Goal: Transaction & Acquisition: Purchase product/service

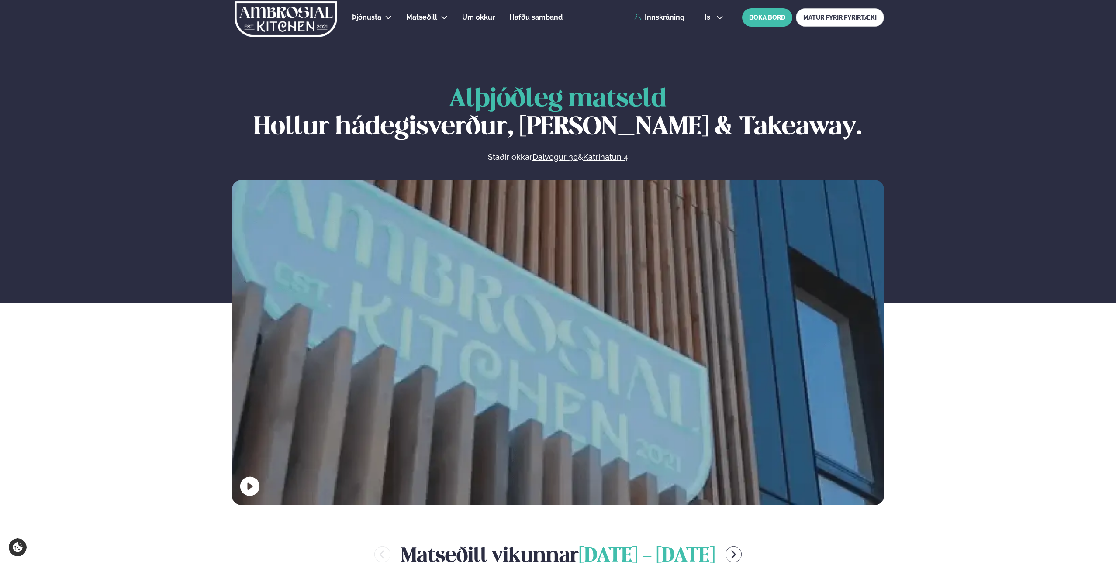
click at [657, 11] on div "Þjónusta Hádegismatur fyrir fyrirtæki Fyrirtækja veitingar Einkapartý Matseðill…" at bounding box center [558, 17] width 705 height 35
click at [655, 17] on link "Innskráning" at bounding box center [659, 18] width 50 height 8
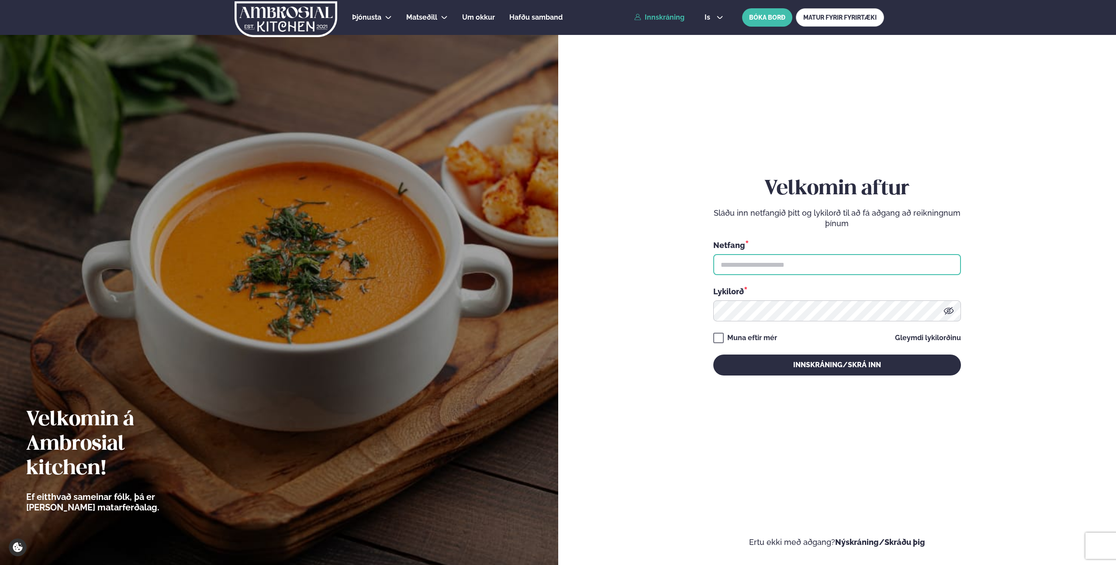
click at [759, 269] on input "text" at bounding box center [837, 264] width 248 height 21
click at [771, 268] on input "text" at bounding box center [837, 264] width 248 height 21
click at [696, 345] on form "Velkomin aftur Sláðu inn netfangið þitt og lykilorð til að fá aðgang að reiknin…" at bounding box center [837, 285] width 506 height 526
click at [797, 262] on input "text" at bounding box center [837, 264] width 248 height 21
type input "**********"
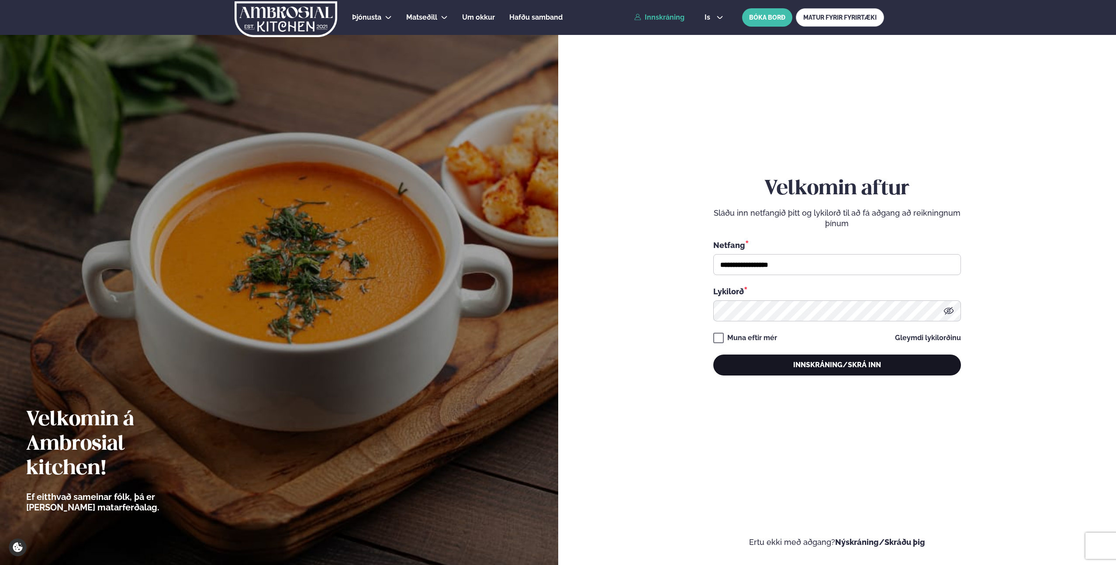
click at [846, 372] on button "Innskráning/Skrá inn" at bounding box center [837, 365] width 248 height 21
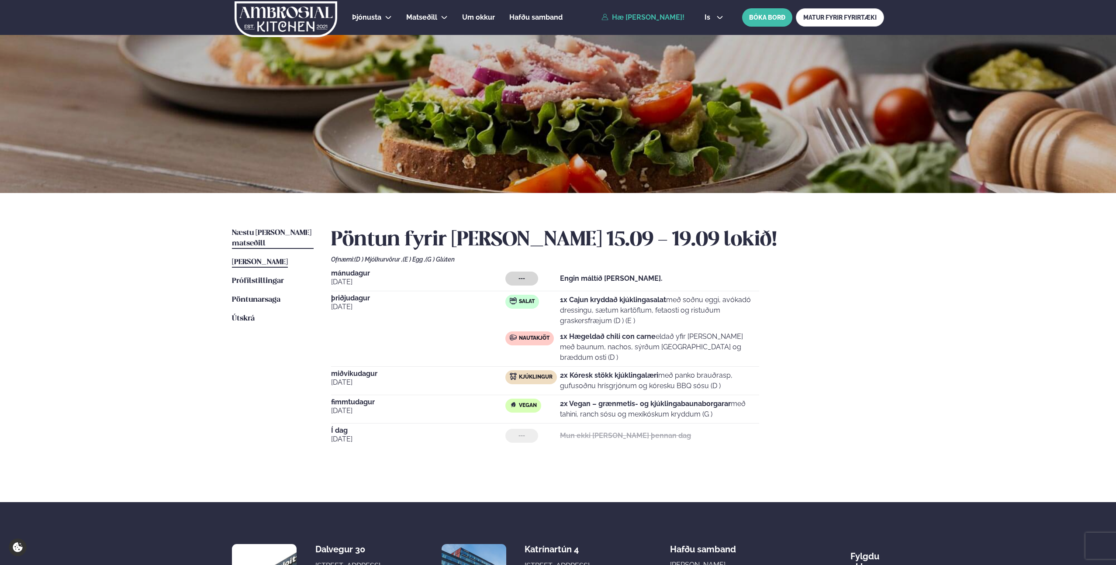
click at [261, 233] on span "Næstu [PERSON_NAME] matseðill" at bounding box center [272, 238] width 80 height 18
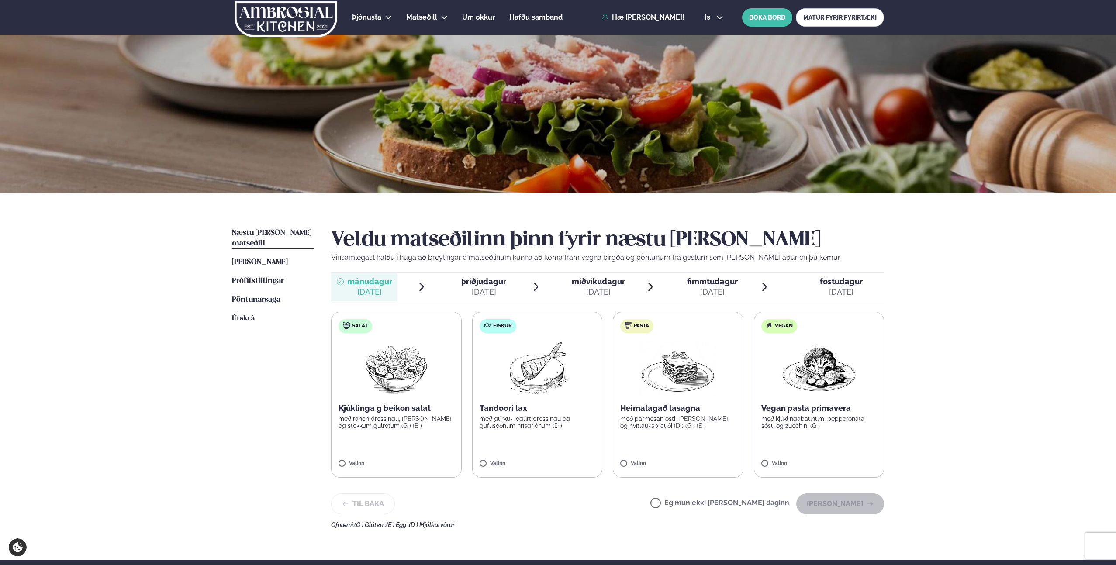
click at [494, 284] on span "þriðjudagur" at bounding box center [483, 281] width 45 height 9
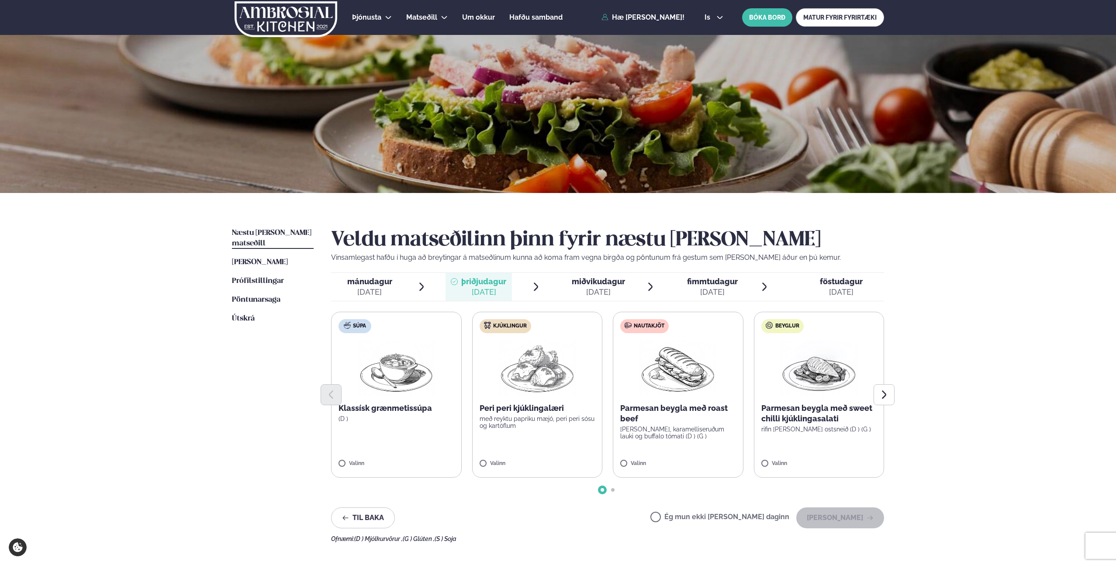
click at [376, 290] on div "[DATE]" at bounding box center [369, 292] width 45 height 10
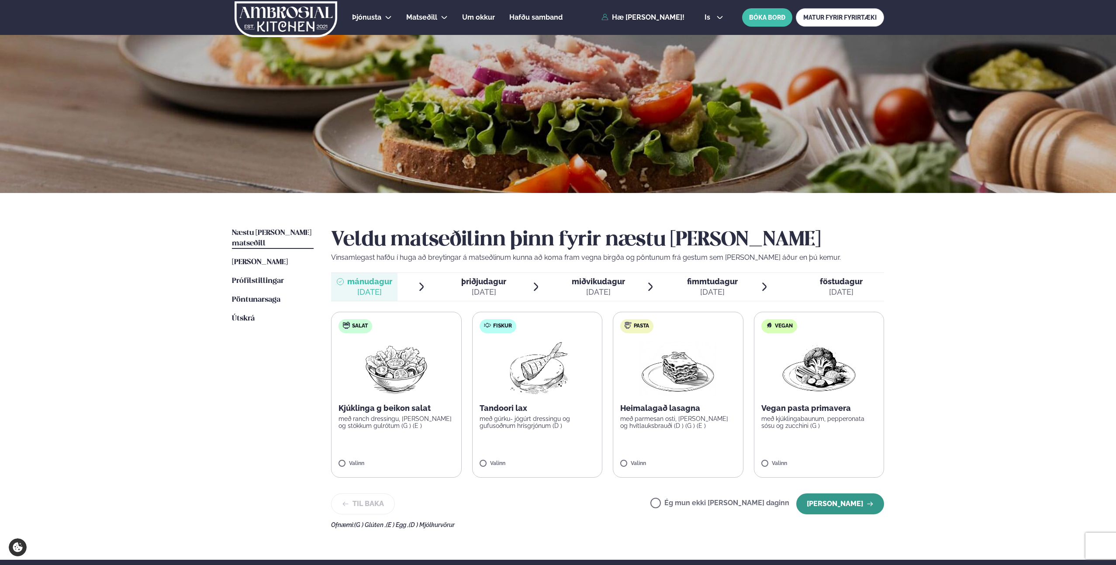
click at [830, 505] on button "[PERSON_NAME]" at bounding box center [840, 504] width 88 height 21
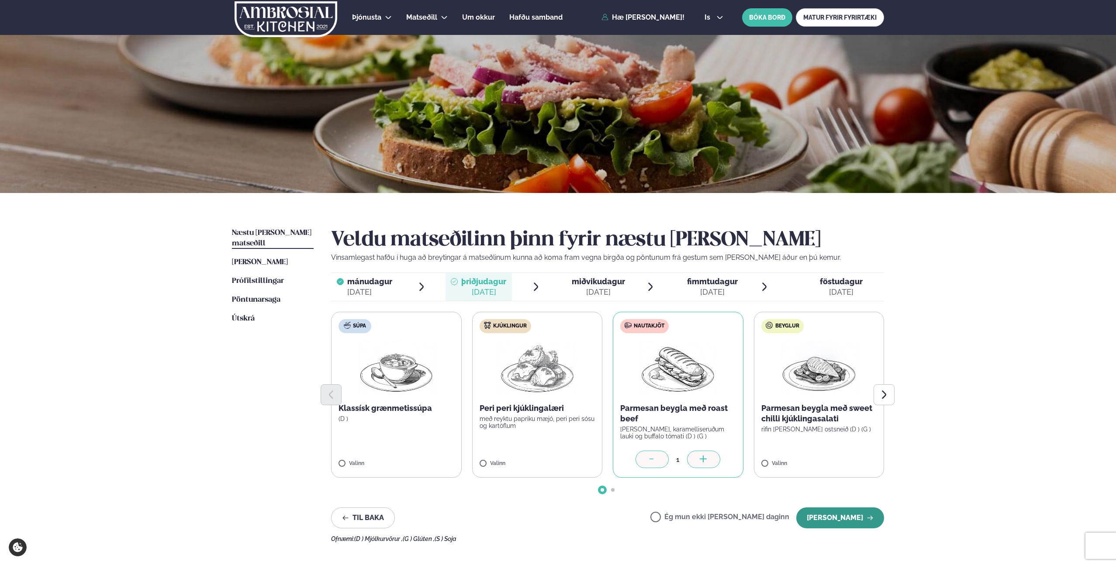
click at [863, 517] on button "[PERSON_NAME]" at bounding box center [840, 518] width 88 height 21
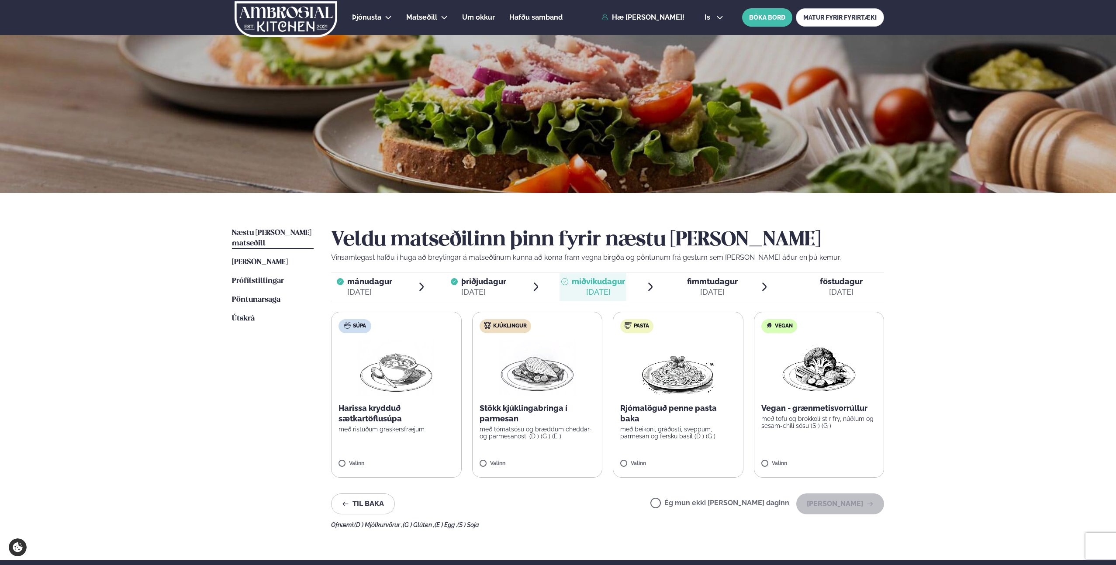
click at [489, 460] on label "Kjúklingur Stökk kjúklingabringa í parmesan með tómatsósu og bræddum cheddar- o…" at bounding box center [537, 395] width 131 height 166
click at [859, 508] on button "[PERSON_NAME]" at bounding box center [840, 504] width 88 height 21
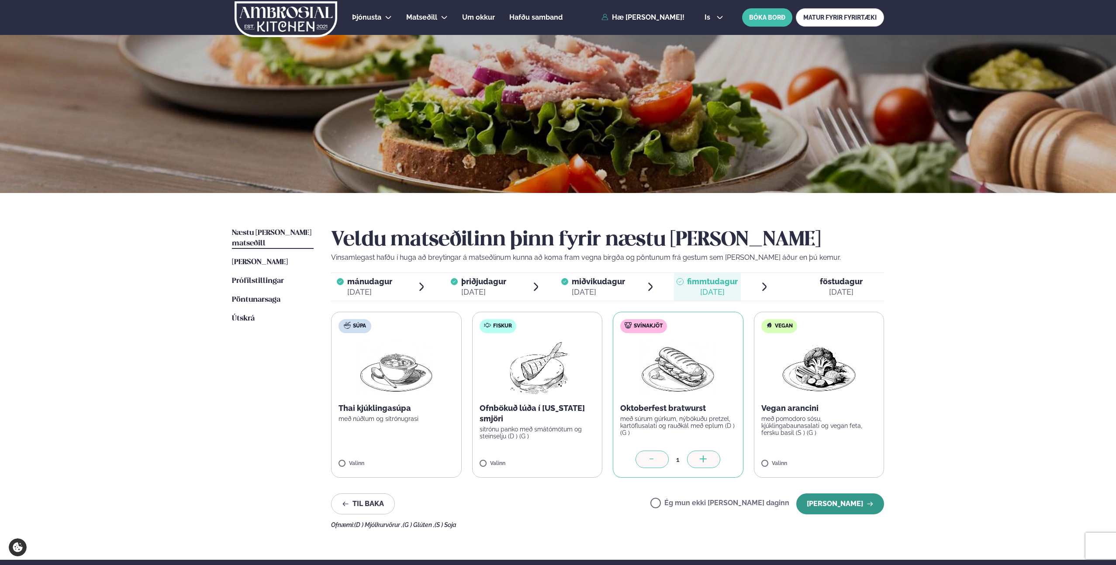
click at [852, 501] on button "[PERSON_NAME]" at bounding box center [840, 504] width 88 height 21
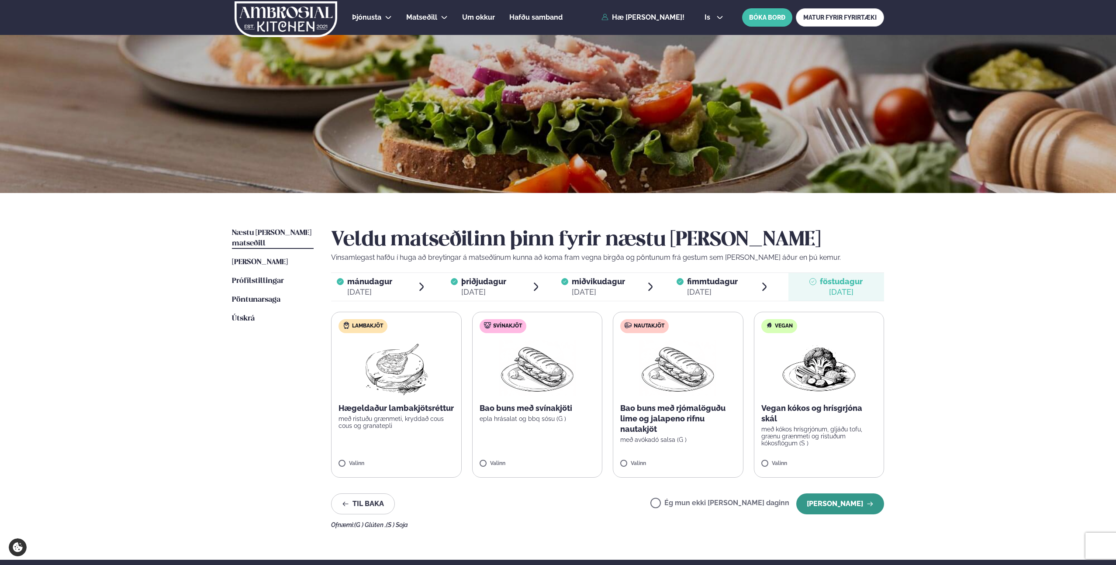
click at [850, 507] on button "[PERSON_NAME]" at bounding box center [840, 504] width 88 height 21
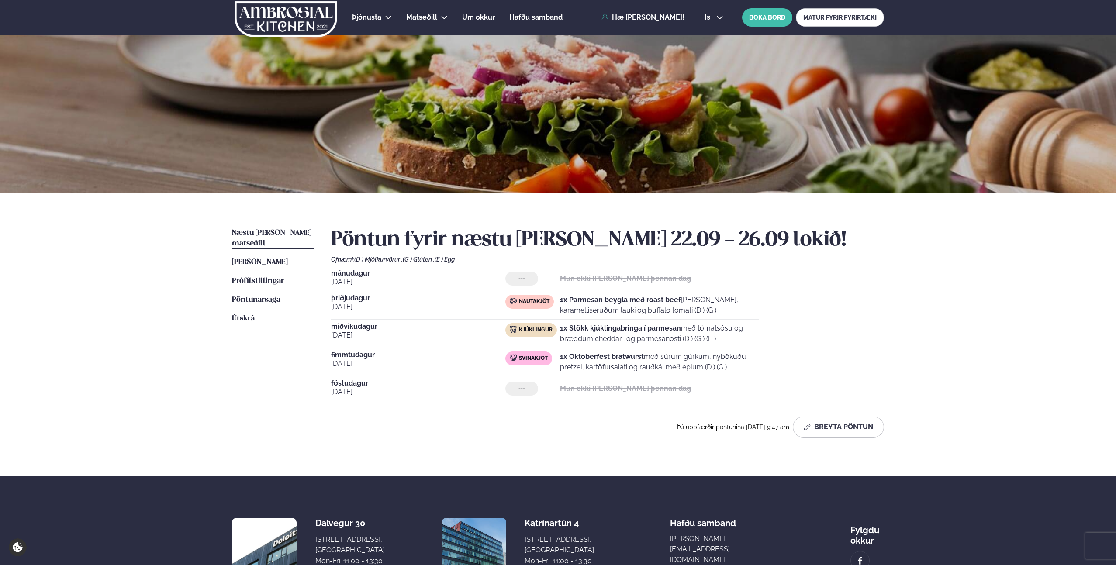
click at [906, 318] on div "Næstu [PERSON_NAME] matseðill Næsta vika [PERSON_NAME] matseðill [PERSON_NAME] …" at bounding box center [558, 334] width 705 height 283
click at [653, 18] on link "Hæ [PERSON_NAME]!" at bounding box center [643, 18] width 83 height 8
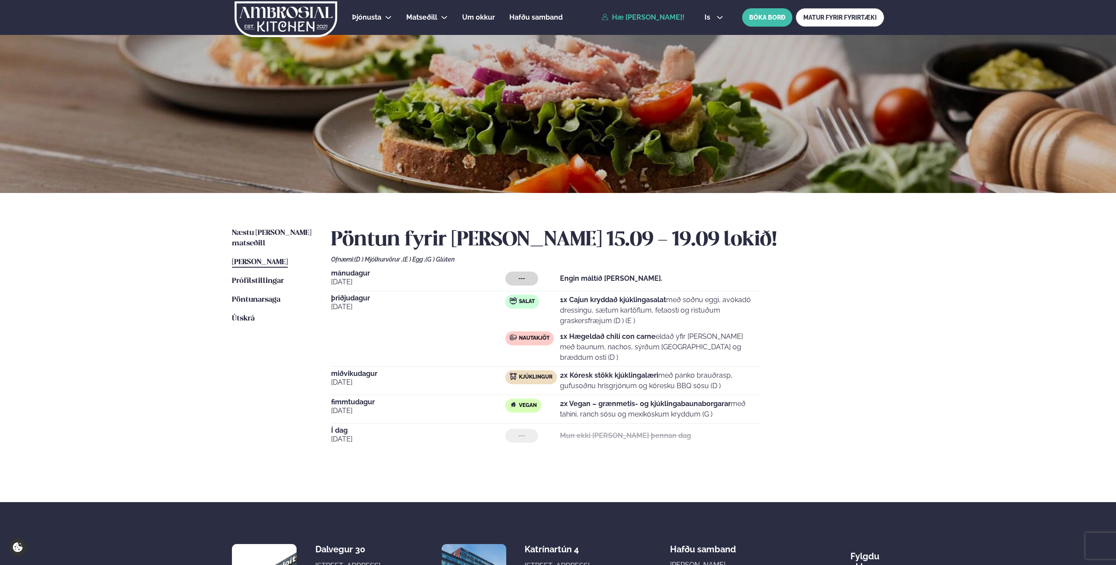
click at [274, 21] on img at bounding box center [286, 19] width 104 height 36
